Goal: Task Accomplishment & Management: Manage account settings

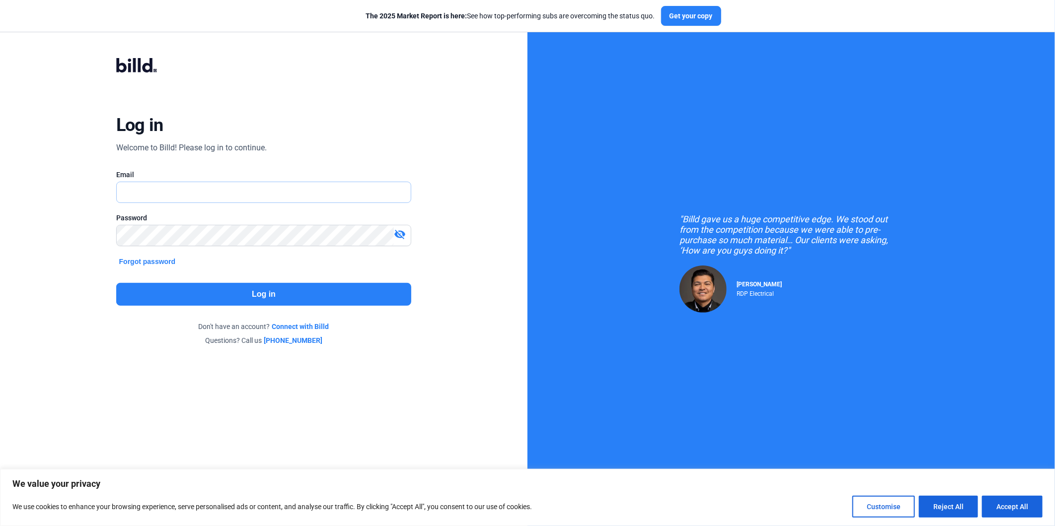
type input "[EMAIL_ADDRESS][DOMAIN_NAME]"
click at [271, 293] on button "Log in" at bounding box center [263, 294] width 295 height 23
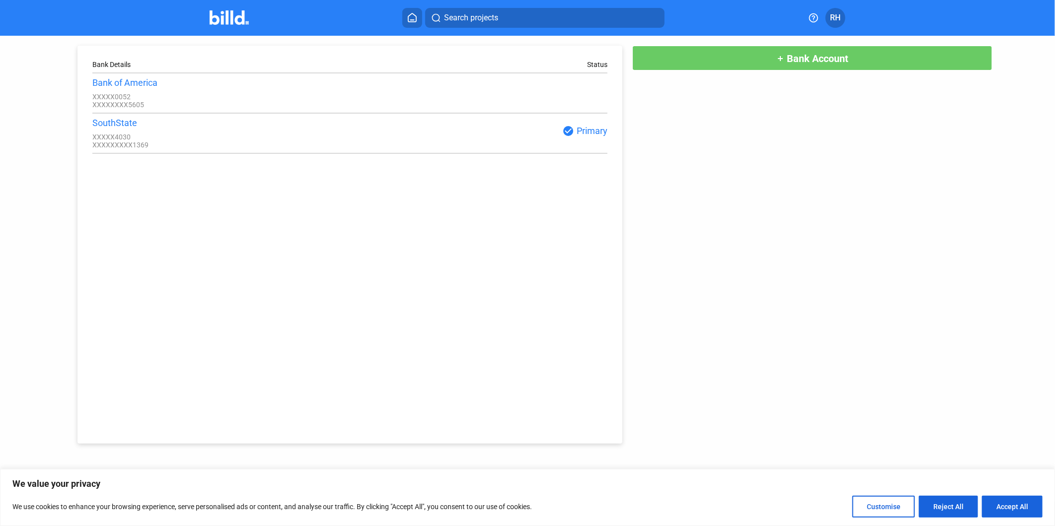
click at [739, 192] on div "Bank Details Status Bank of America XXXXX0052 XXXXXXXX5605 SouthState XXXXX4030…" at bounding box center [527, 240] width 949 height 408
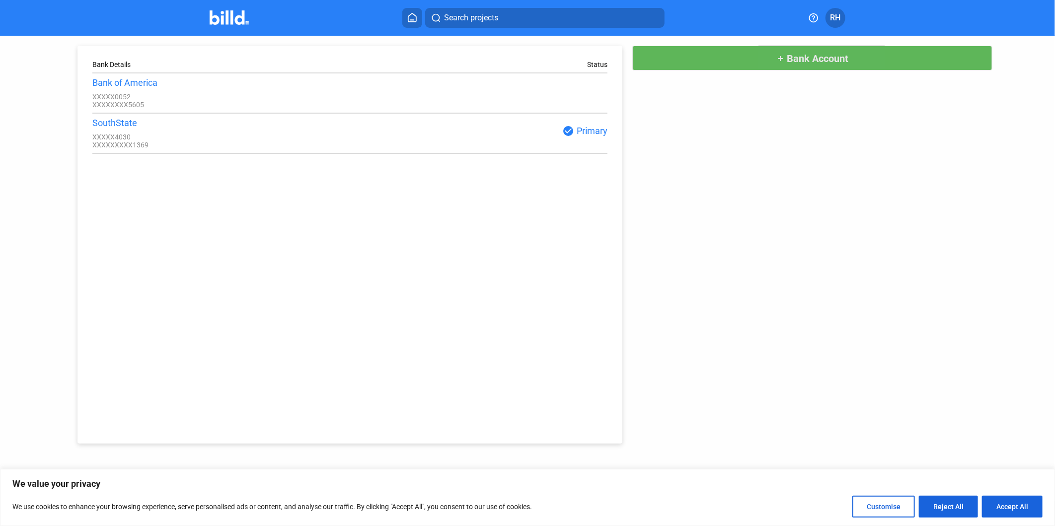
click at [828, 60] on span "Bank Account" at bounding box center [817, 59] width 62 height 12
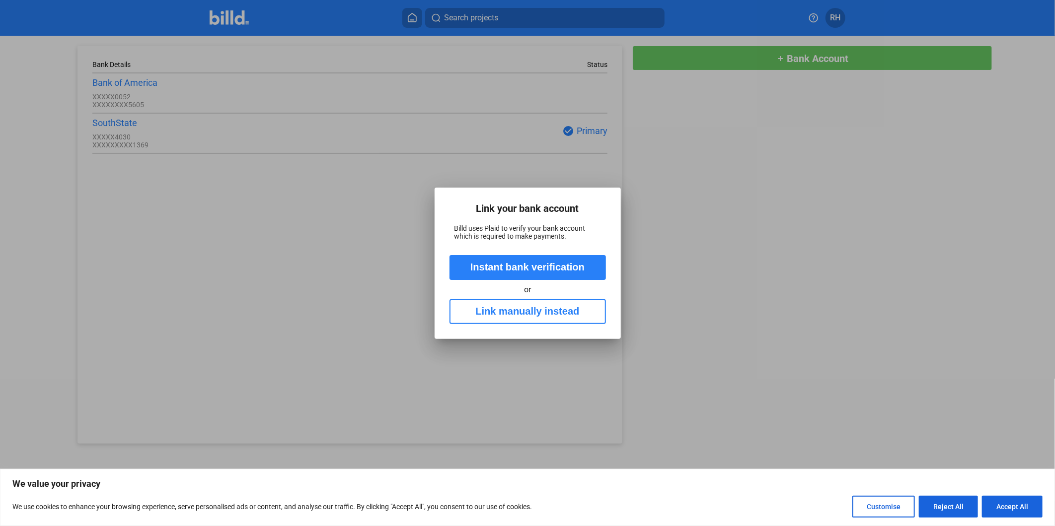
click at [516, 311] on button "Link manually instead" at bounding box center [527, 311] width 156 height 25
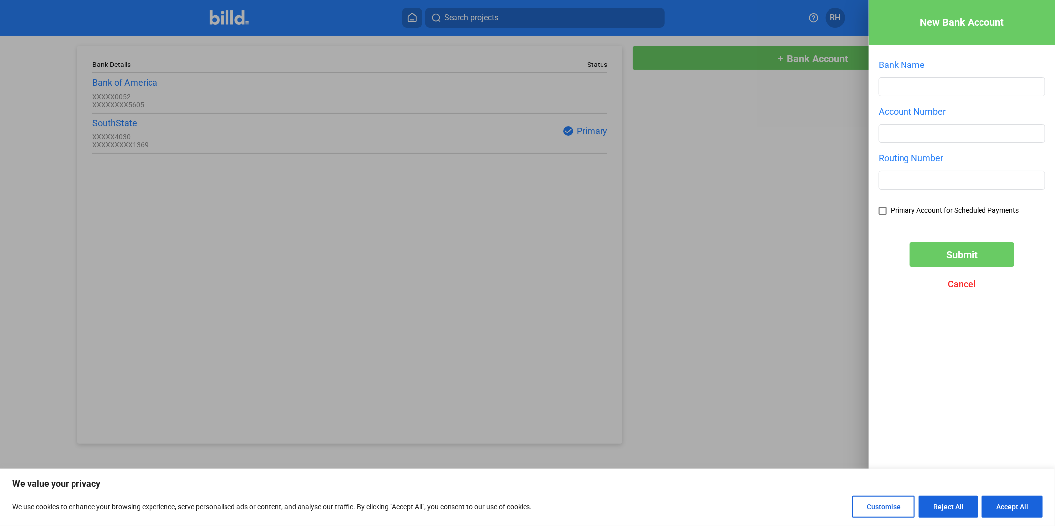
click at [950, 286] on span "Cancel" at bounding box center [962, 284] width 28 height 10
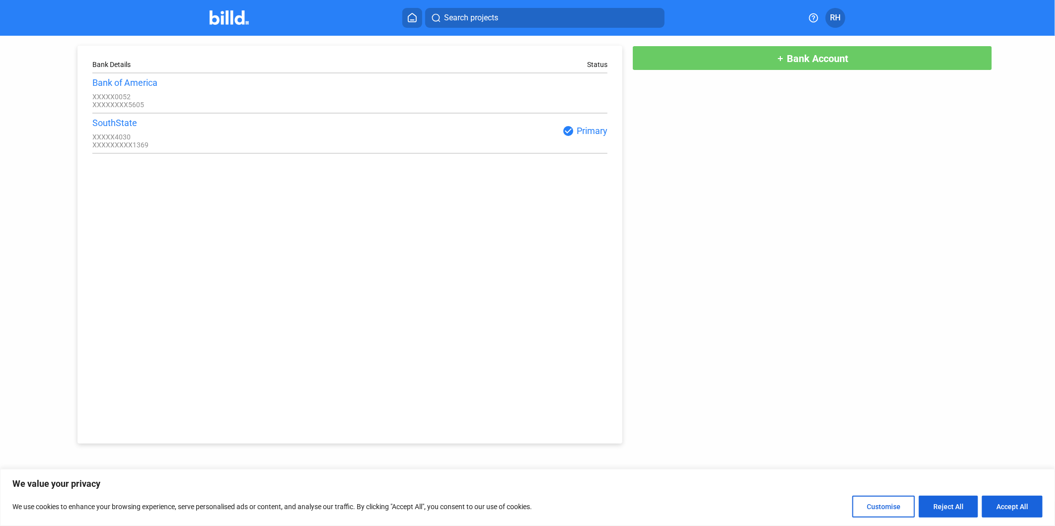
click at [553, 141] on div "check_circle Primary" at bounding box center [478, 133] width 257 height 17
click at [582, 134] on div "check_circle Primary" at bounding box center [478, 131] width 257 height 12
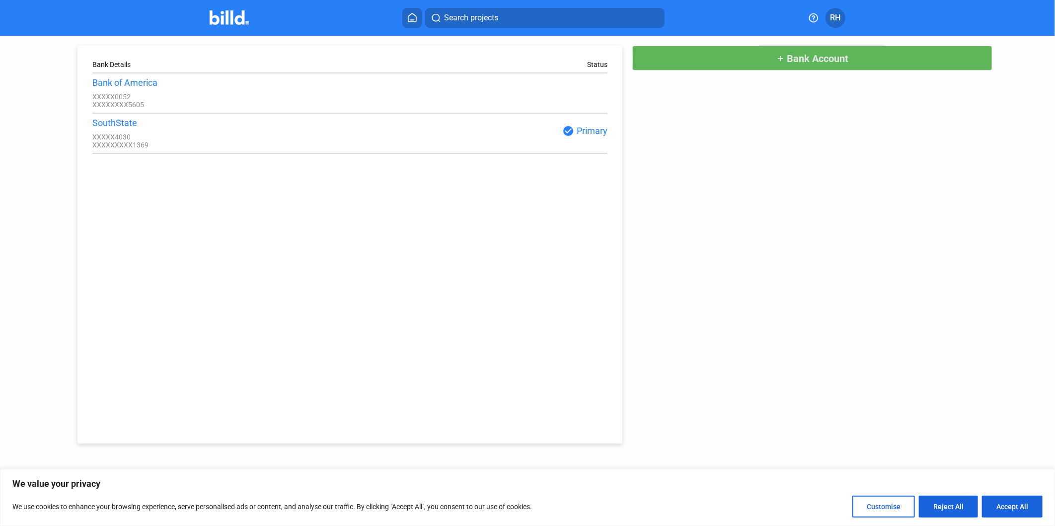
click at [815, 58] on span "Bank Account" at bounding box center [817, 59] width 62 height 12
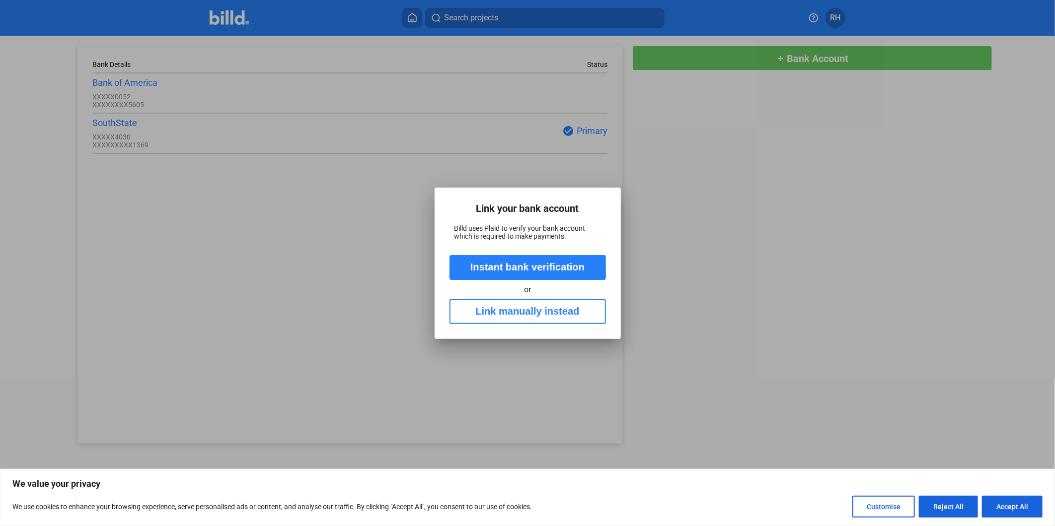
click at [662, 130] on div at bounding box center [527, 263] width 1055 height 526
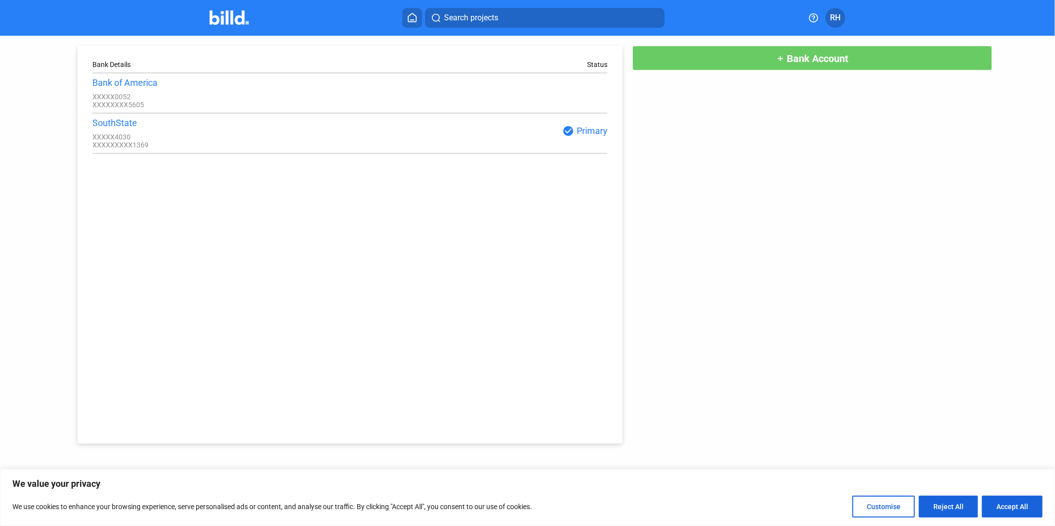
click at [833, 20] on span "RH" at bounding box center [835, 18] width 10 height 12
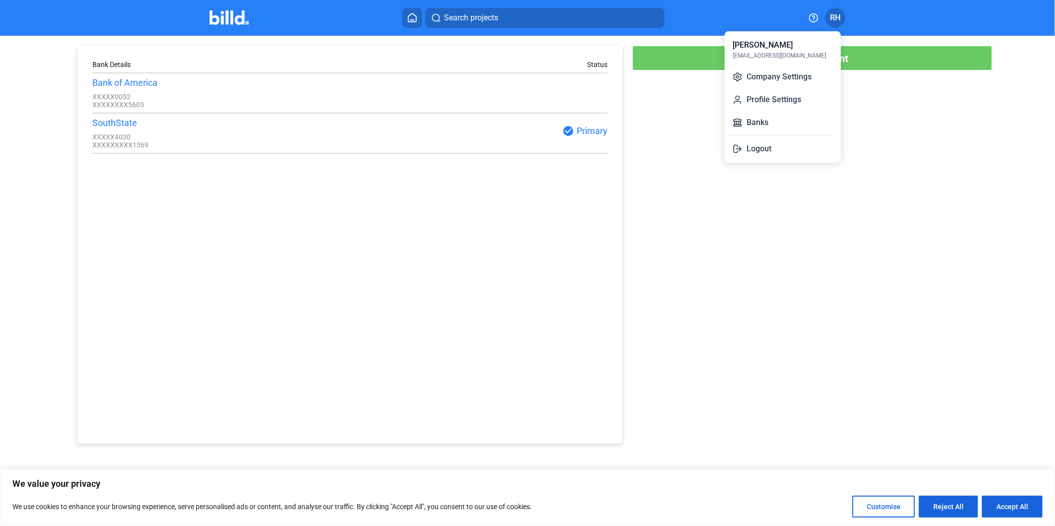
click at [760, 150] on button "Logout" at bounding box center [782, 149] width 108 height 20
